Goal: Information Seeking & Learning: Learn about a topic

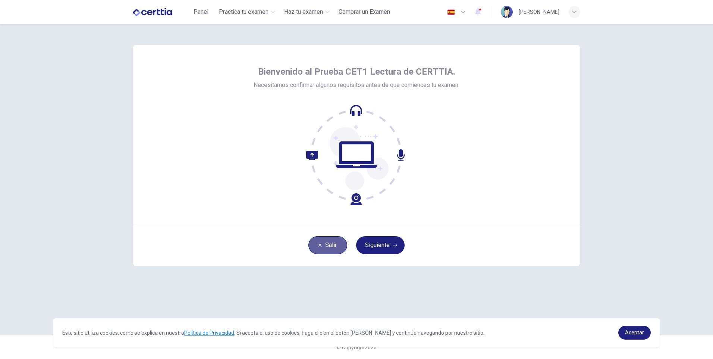
click at [325, 249] on button "Salir" at bounding box center [327, 245] width 39 height 18
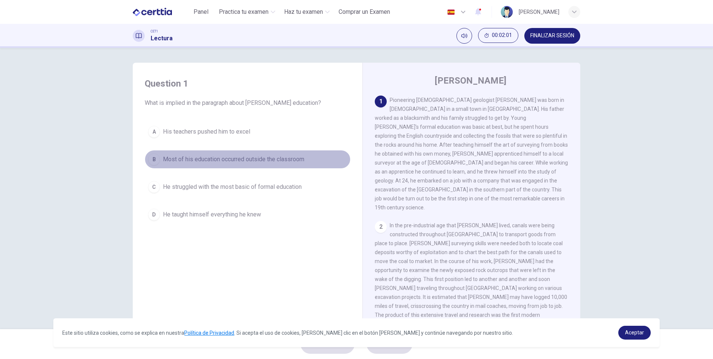
click at [154, 163] on div "B" at bounding box center [154, 159] width 12 height 12
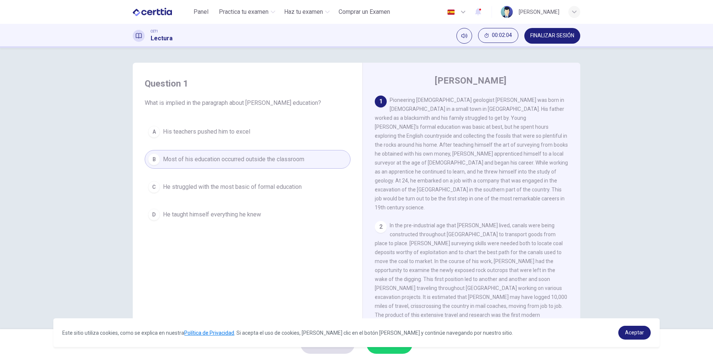
click at [379, 351] on button "ENVIAR" at bounding box center [390, 343] width 46 height 19
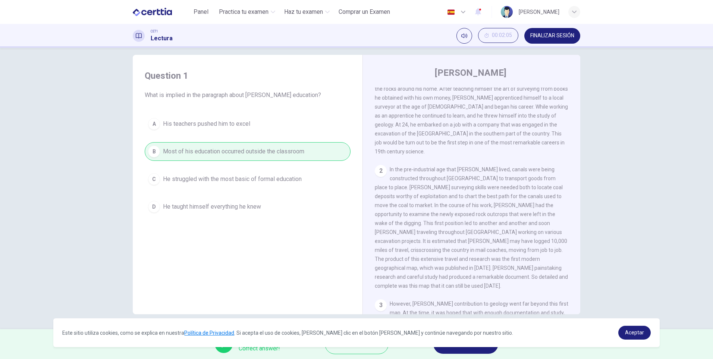
scroll to position [51, 0]
click at [637, 332] on span "Aceptar" at bounding box center [634, 332] width 19 height 6
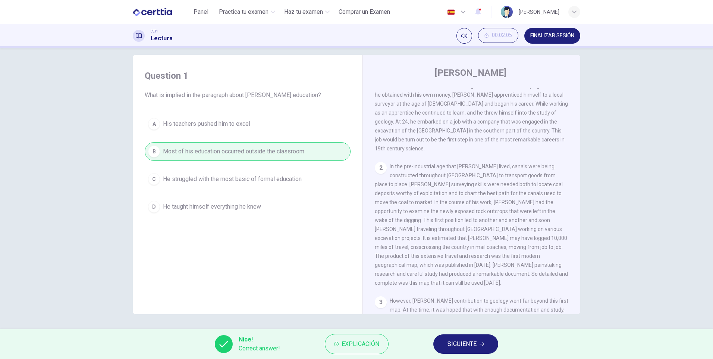
click at [460, 345] on span "SIGUIENTE" at bounding box center [462, 344] width 29 height 10
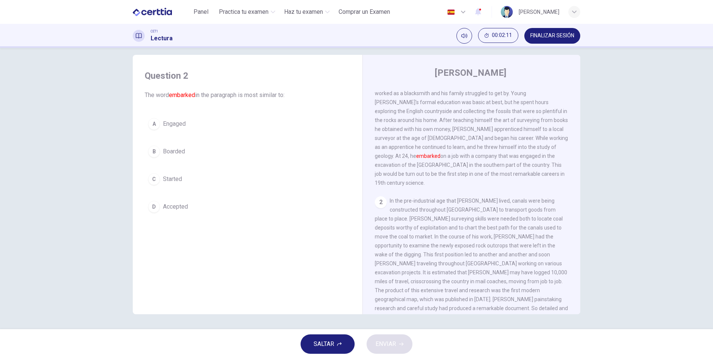
scroll to position [14, 0]
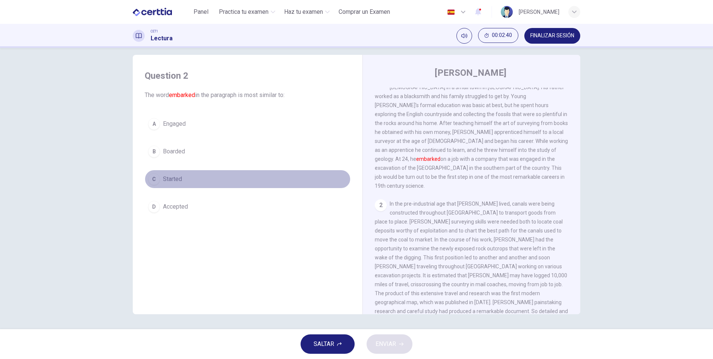
click at [155, 178] on div "C" at bounding box center [154, 179] width 12 height 12
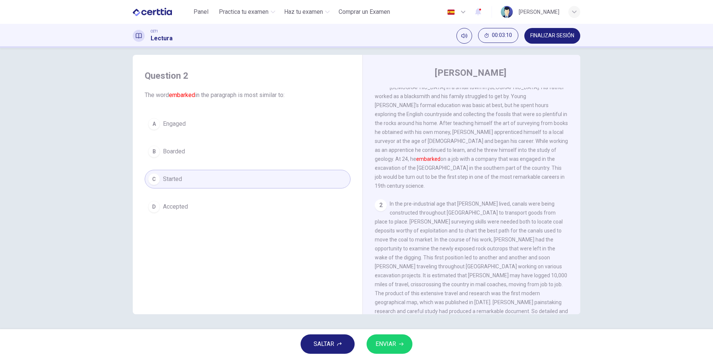
click at [385, 347] on span "ENVIAR" at bounding box center [386, 344] width 21 height 10
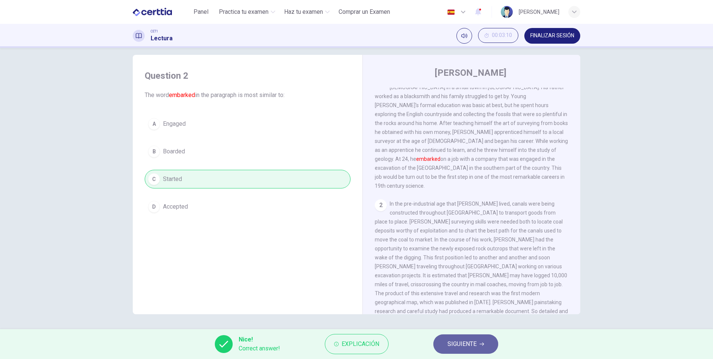
click at [464, 347] on span "SIGUIENTE" at bounding box center [462, 344] width 29 height 10
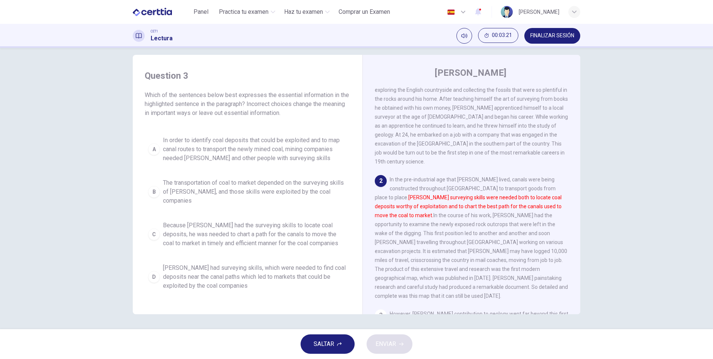
scroll to position [51, 0]
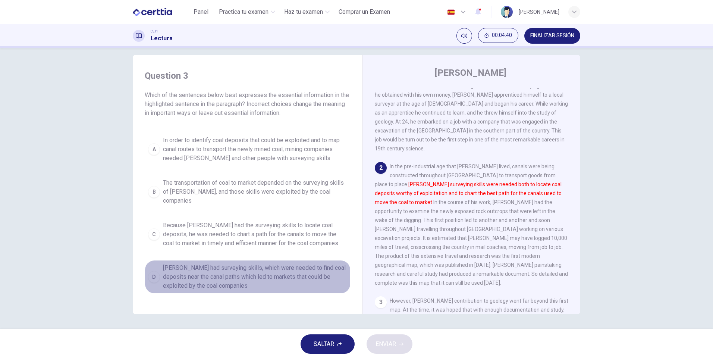
click at [169, 266] on span "[PERSON_NAME] had surveying skills, which were needed to find coal deposits nea…" at bounding box center [255, 276] width 184 height 27
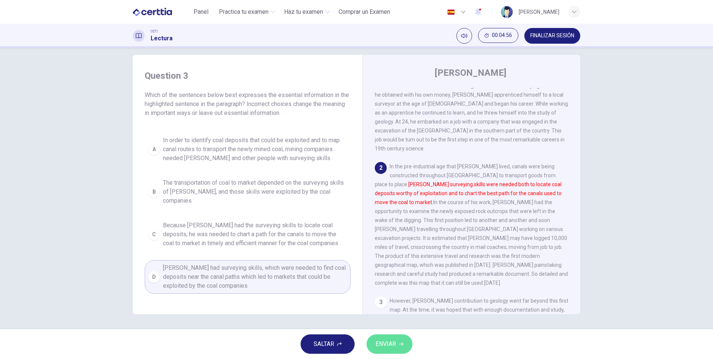
click at [399, 347] on button "ENVIAR" at bounding box center [390, 343] width 46 height 19
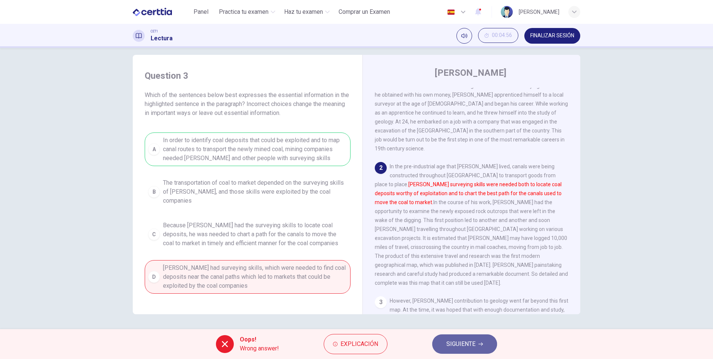
click at [454, 345] on span "SIGUIENTE" at bounding box center [461, 344] width 29 height 10
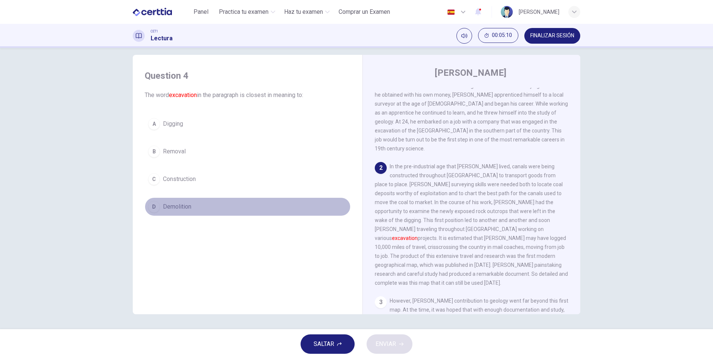
click at [176, 207] on span "Demolition" at bounding box center [177, 206] width 28 height 9
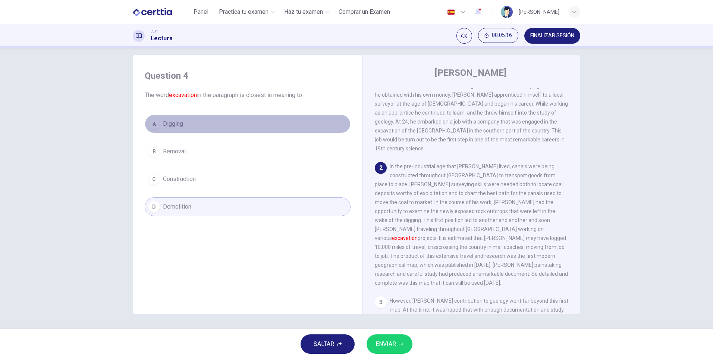
click at [168, 122] on span "Digging" at bounding box center [173, 123] width 20 height 9
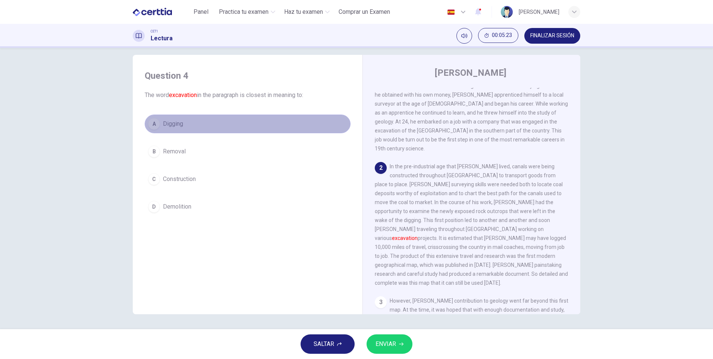
click at [201, 127] on button "A Digging" at bounding box center [248, 124] width 206 height 19
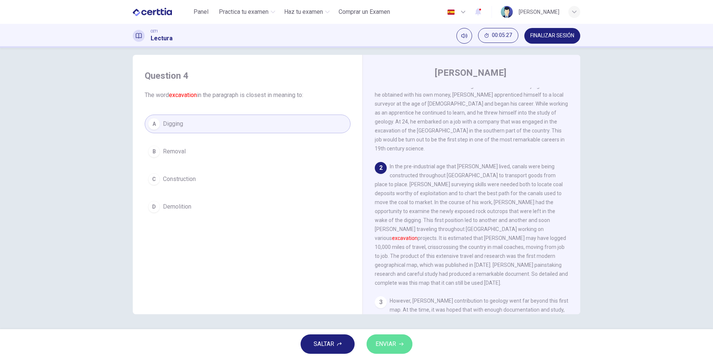
click at [392, 348] on span "ENVIAR" at bounding box center [386, 344] width 21 height 10
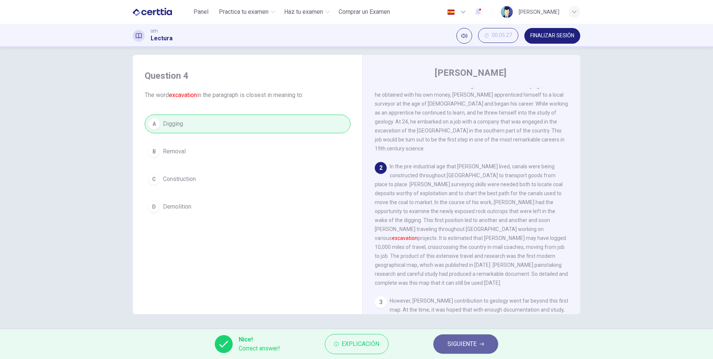
click at [451, 342] on span "SIGUIENTE" at bounding box center [462, 344] width 29 height 10
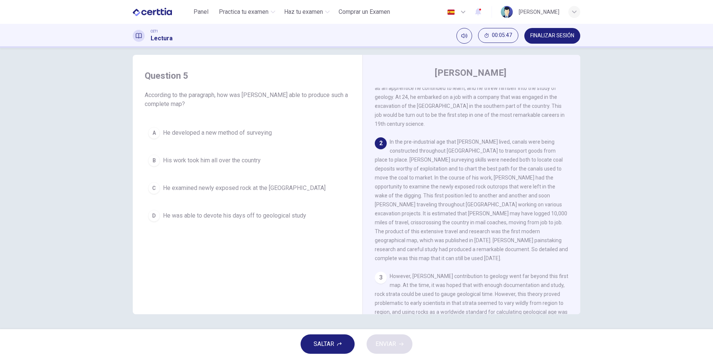
scroll to position [88, 0]
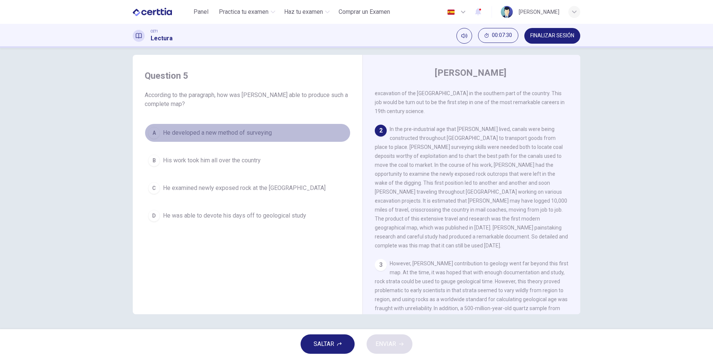
click at [255, 132] on span "He developed a new method of surveying" at bounding box center [217, 132] width 109 height 9
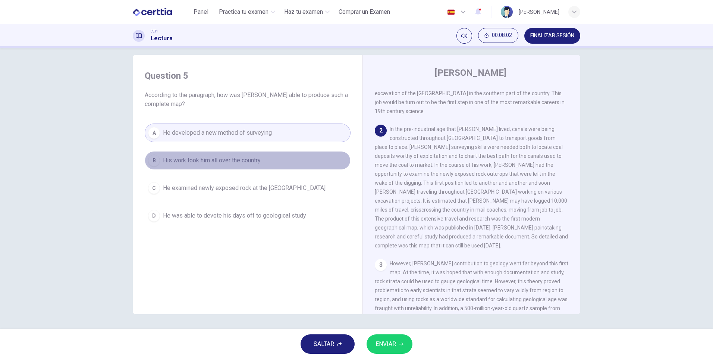
click at [238, 160] on span "His work took him all over the country" at bounding box center [212, 160] width 98 height 9
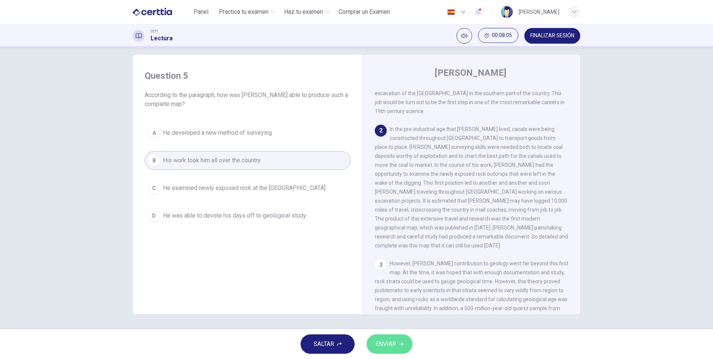
click at [387, 346] on span "ENVIAR" at bounding box center [386, 344] width 21 height 10
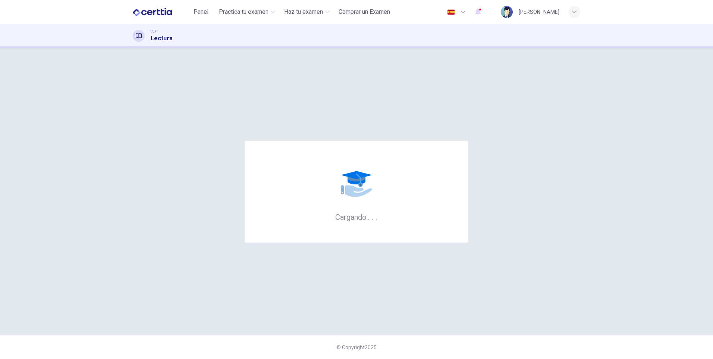
scroll to position [0, 0]
